Goal: Task Accomplishment & Management: Manage account settings

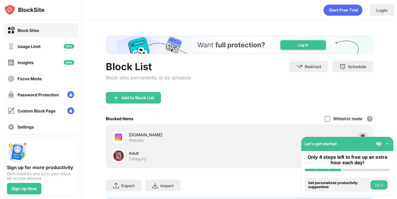
click at [362, 133] on div at bounding box center [362, 136] width 9 height 9
